Goal: Communication & Community: Answer question/provide support

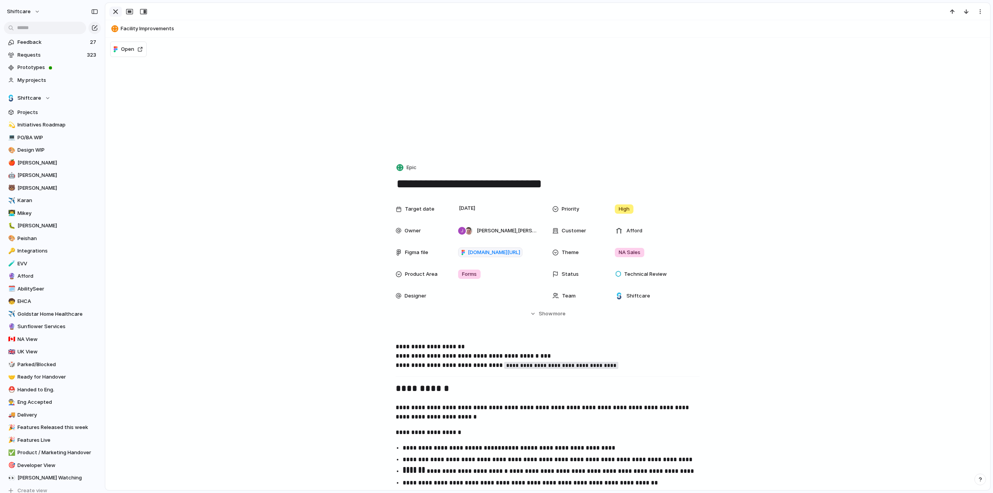
click at [111, 10] on div "button" at bounding box center [115, 11] width 9 height 9
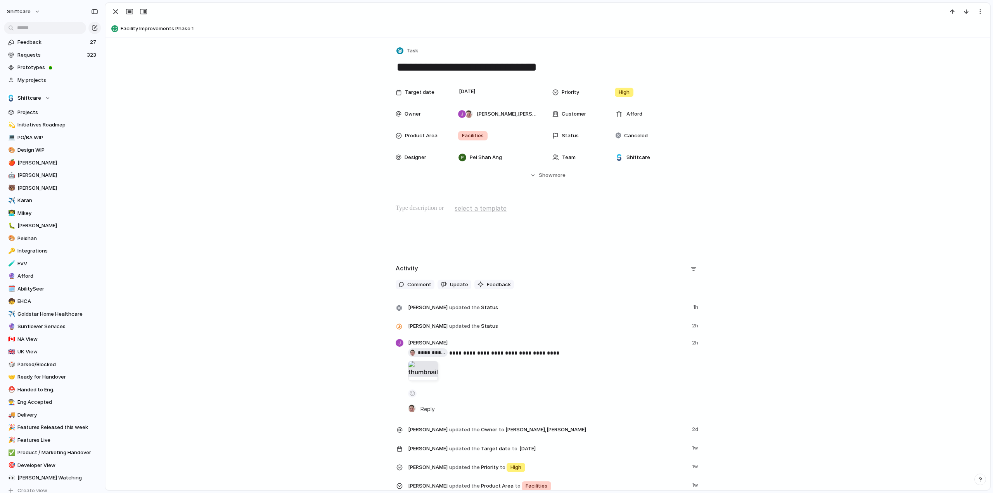
click at [426, 377] on div at bounding box center [423, 371] width 30 height 20
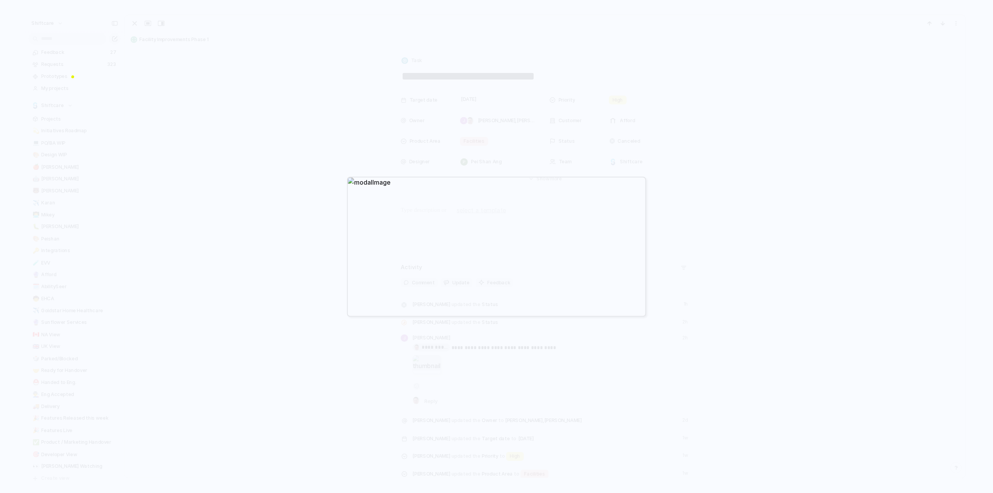
click at [285, 250] on div at bounding box center [496, 246] width 993 height 493
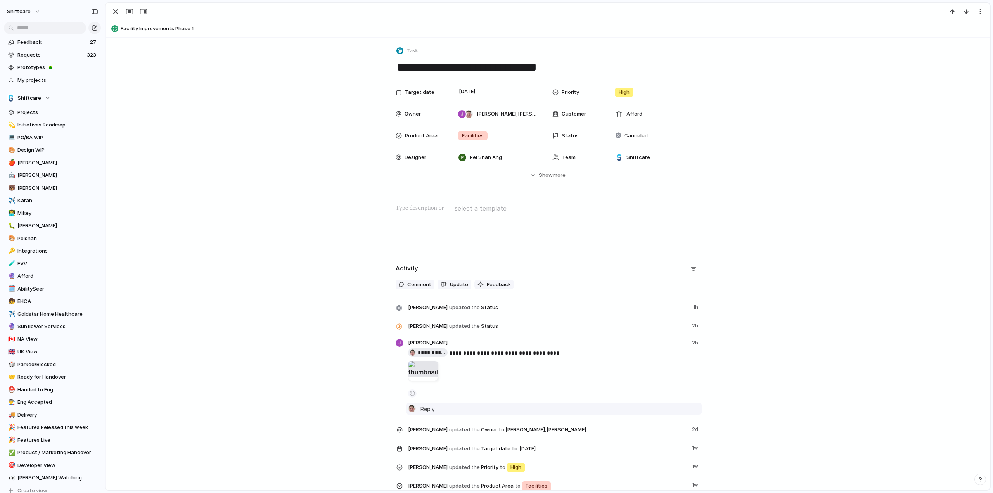
click at [442, 405] on div "Paul Slater Reply" at bounding box center [560, 409] width 279 height 9
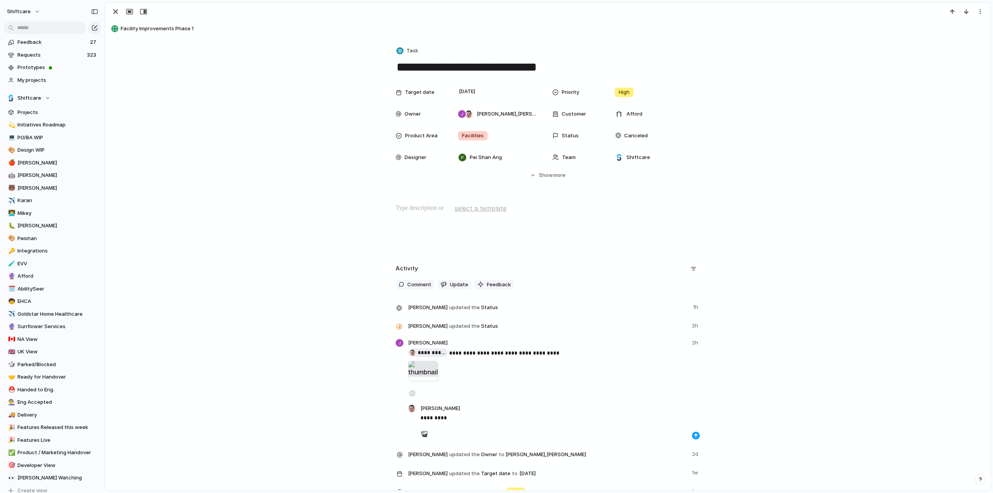
click at [692, 433] on button "button" at bounding box center [696, 436] width 8 height 8
